Goal: Task Accomplishment & Management: Manage account settings

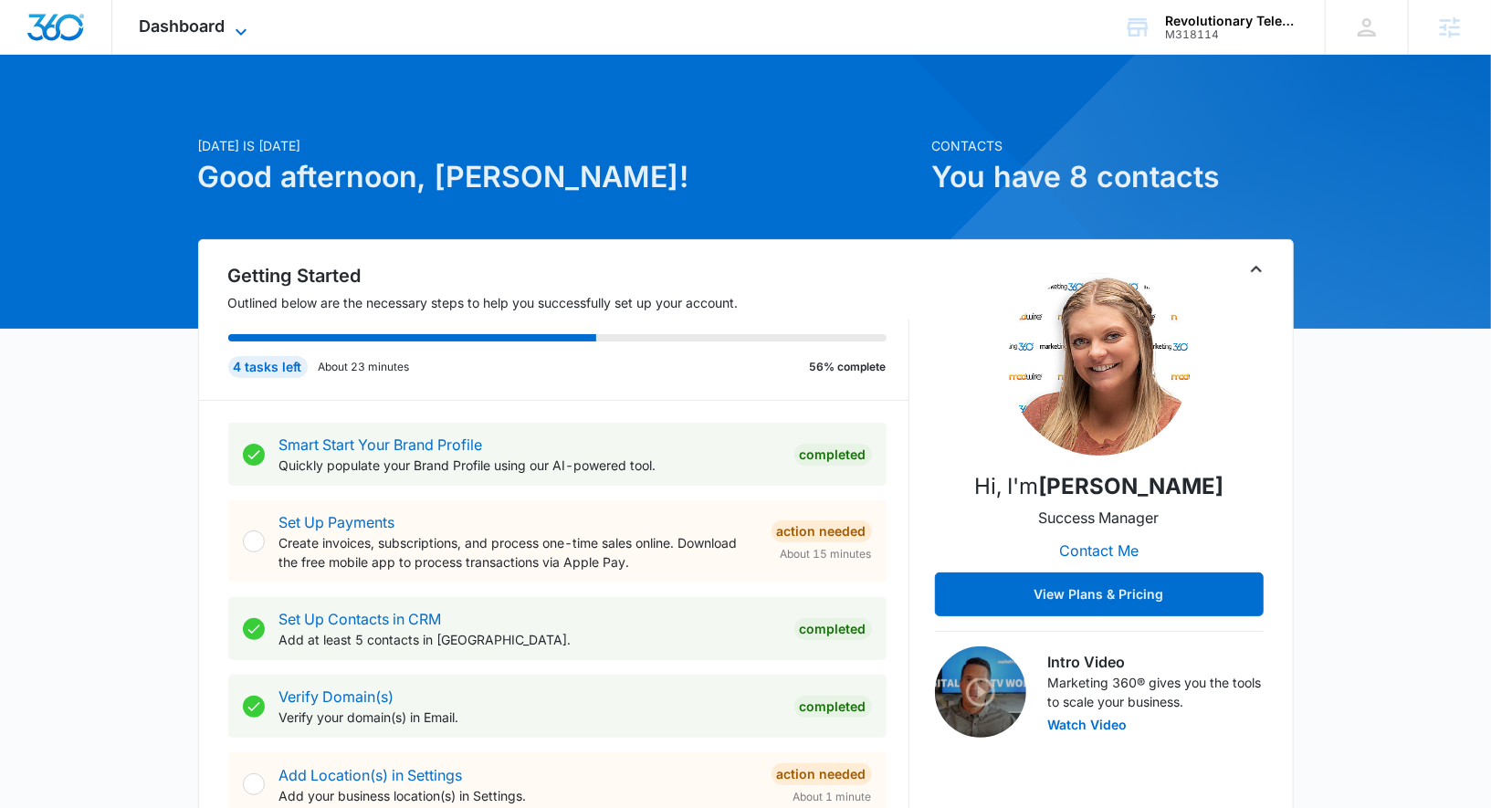
click at [236, 31] on icon at bounding box center [241, 32] width 22 height 22
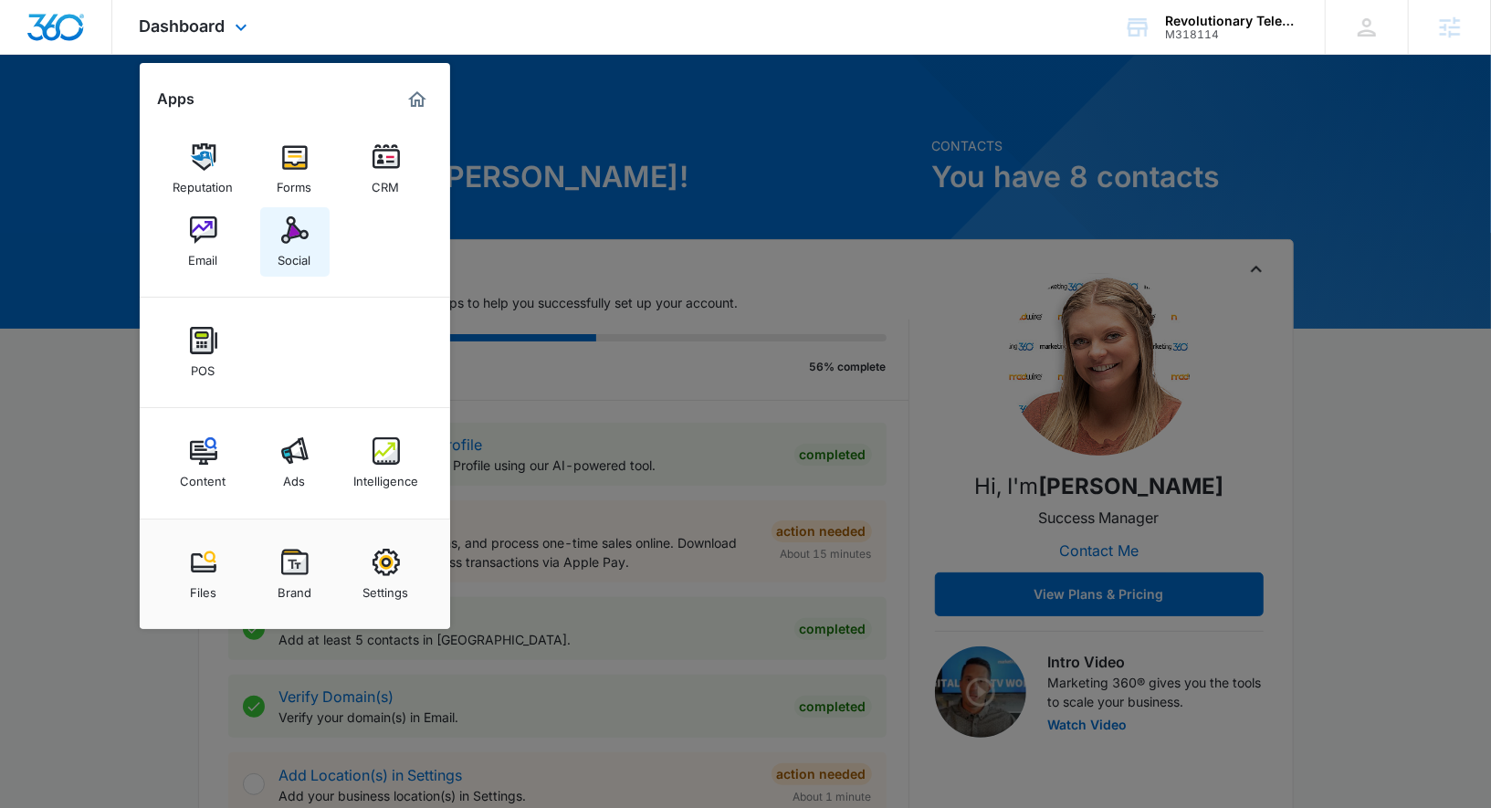
click at [300, 239] on img at bounding box center [294, 229] width 27 height 27
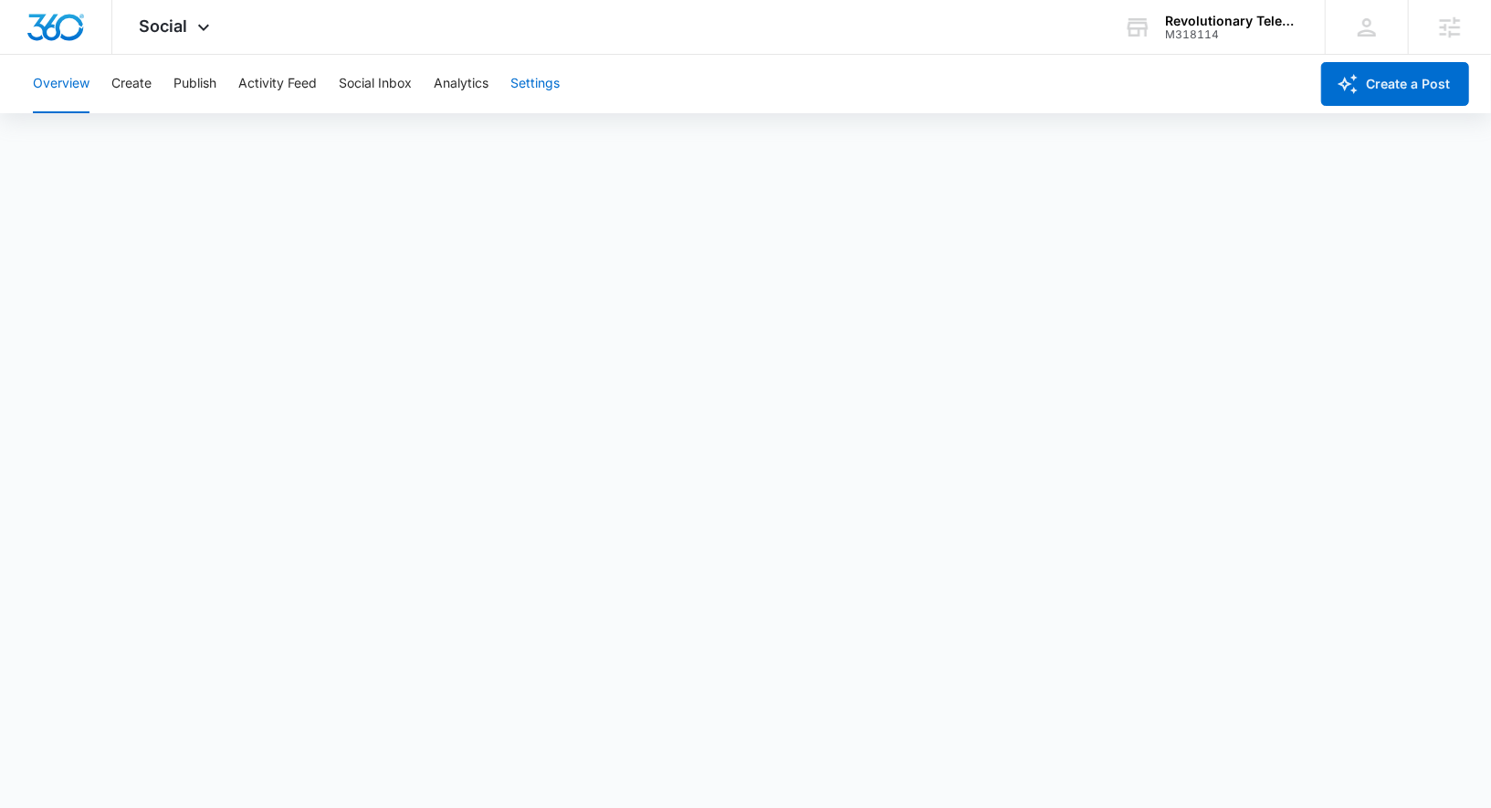
click at [546, 79] on button "Settings" at bounding box center [534, 84] width 49 height 58
click at [535, 87] on button "Settings" at bounding box center [534, 84] width 49 height 58
